Goal: Information Seeking & Learning: Check status

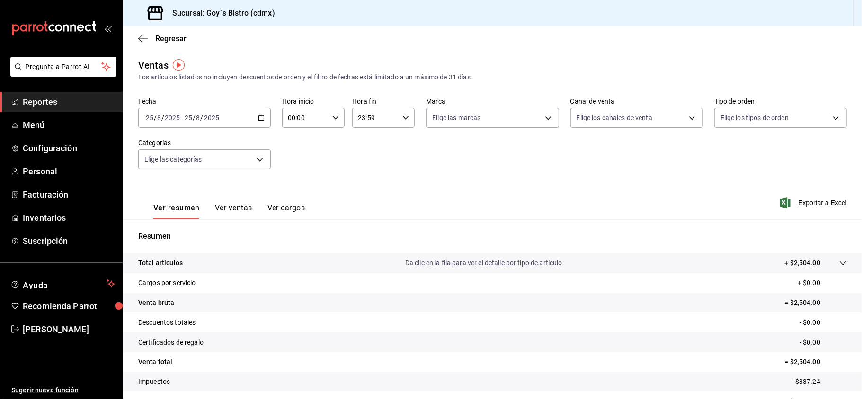
click at [643, 311] on tr "Venta bruta = $2,504.00" at bounding box center [492, 303] width 739 height 20
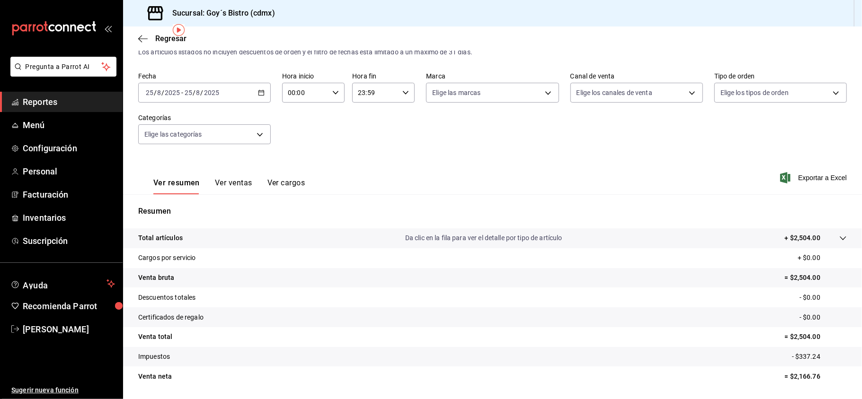
scroll to position [50, 0]
